Goal: Information Seeking & Learning: Learn about a topic

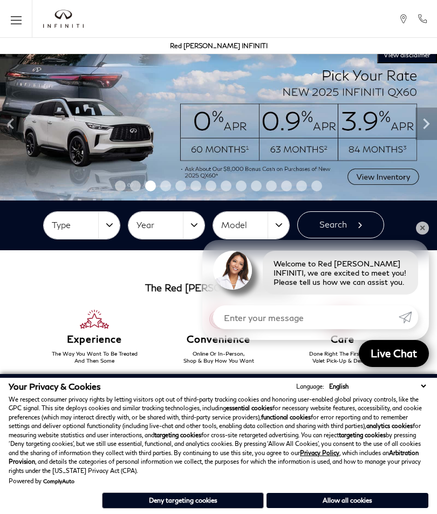
click at [16, 123] on icon "Previous" at bounding box center [11, 124] width 22 height 22
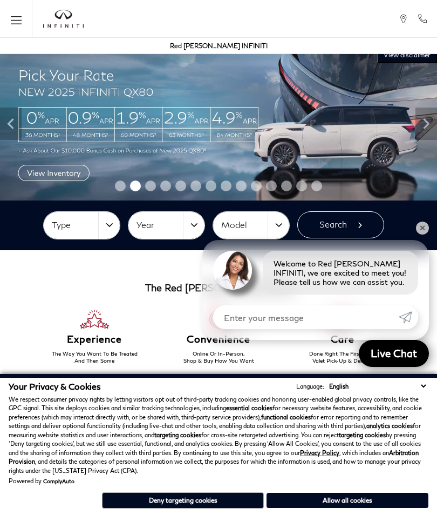
click at [51, 173] on img at bounding box center [218, 123] width 437 height 153
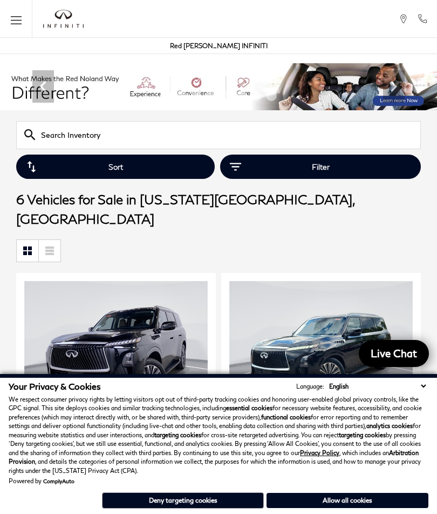
click at [192, 502] on button "Deny targeting cookies" at bounding box center [183, 500] width 162 height 16
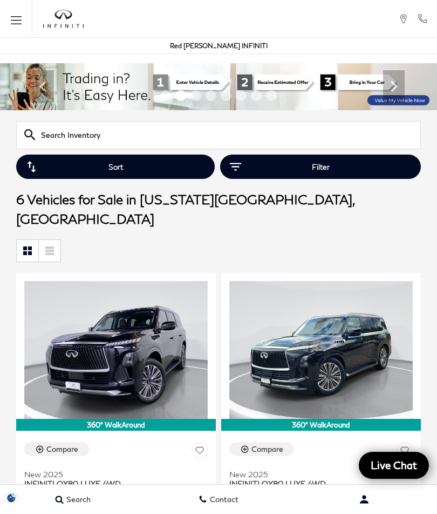
click at [196, 86] on img at bounding box center [218, 86] width 437 height 47
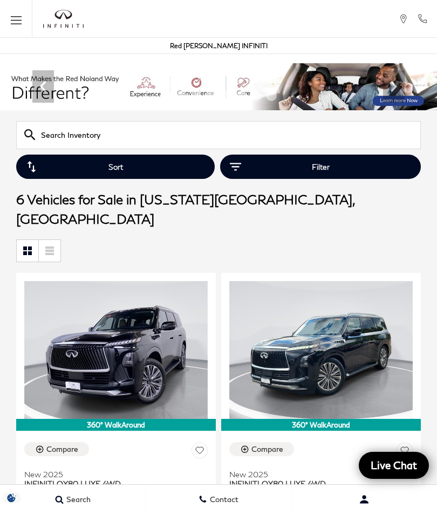
click at [57, 143] on input "text" at bounding box center [218, 135] width 405 height 28
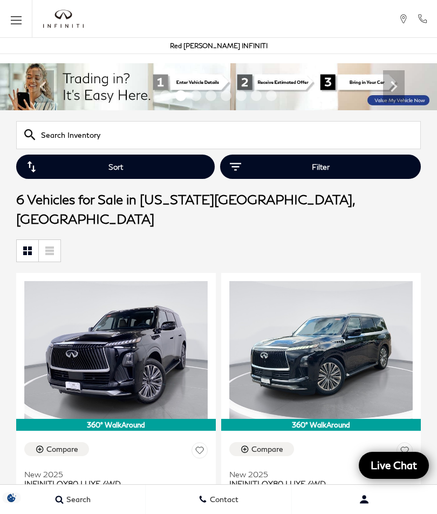
click at [51, 137] on input "text" at bounding box center [218, 135] width 405 height 28
click at [381, 231] on div at bounding box center [218, 250] width 405 height 39
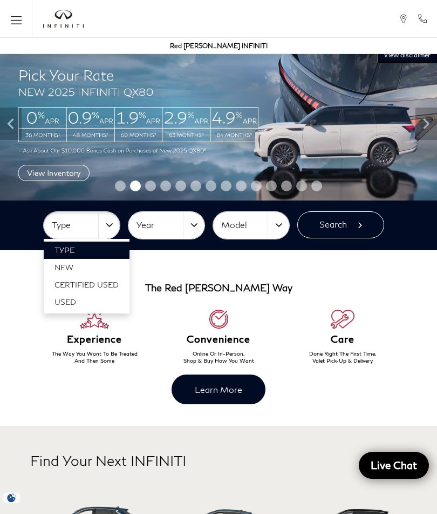
click at [194, 227] on div at bounding box center [218, 257] width 437 height 514
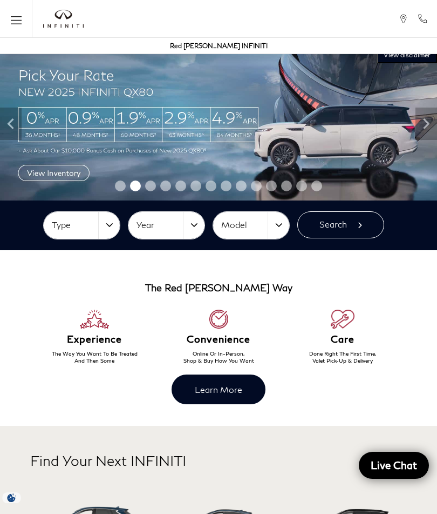
click at [190, 224] on button "Year" at bounding box center [167, 225] width 76 height 27
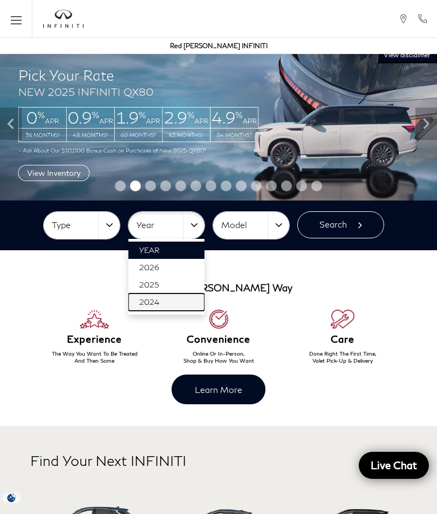
click at [151, 300] on span "2024" at bounding box center [149, 301] width 20 height 9
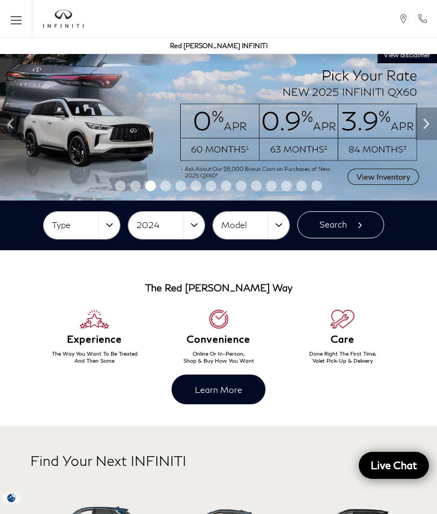
click at [274, 226] on button "Model" at bounding box center [251, 225] width 76 height 27
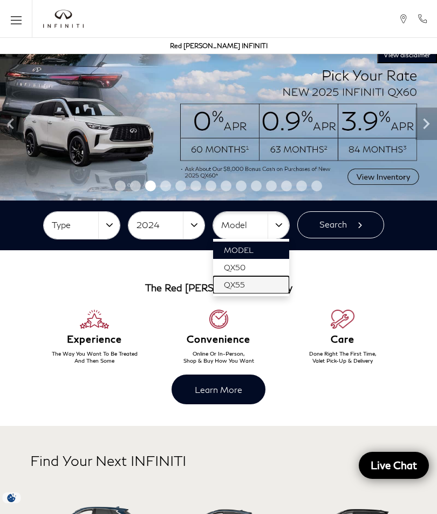
click at [238, 287] on span "QX55" at bounding box center [234, 284] width 21 height 9
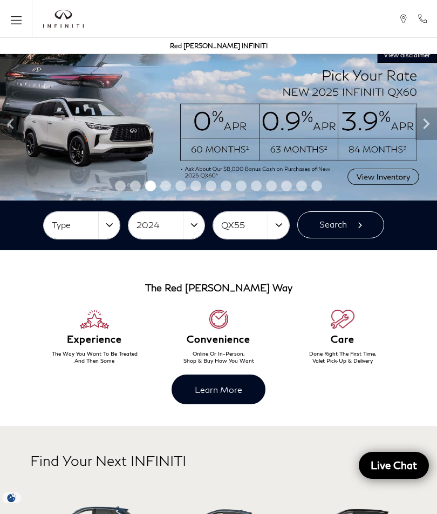
click at [347, 226] on button "Search" at bounding box center [341, 224] width 87 height 27
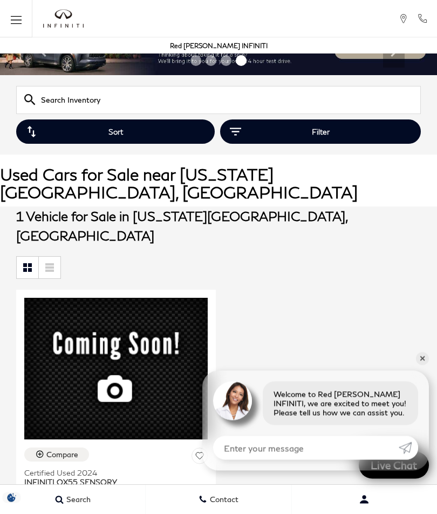
scroll to position [35, 0]
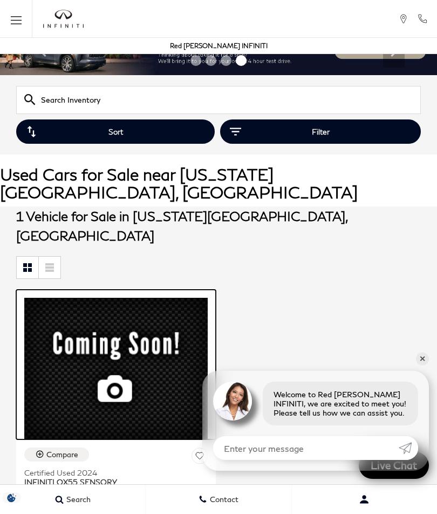
click at [152, 353] on img at bounding box center [116, 368] width 184 height 141
